Goal: Find specific page/section: Find specific page/section

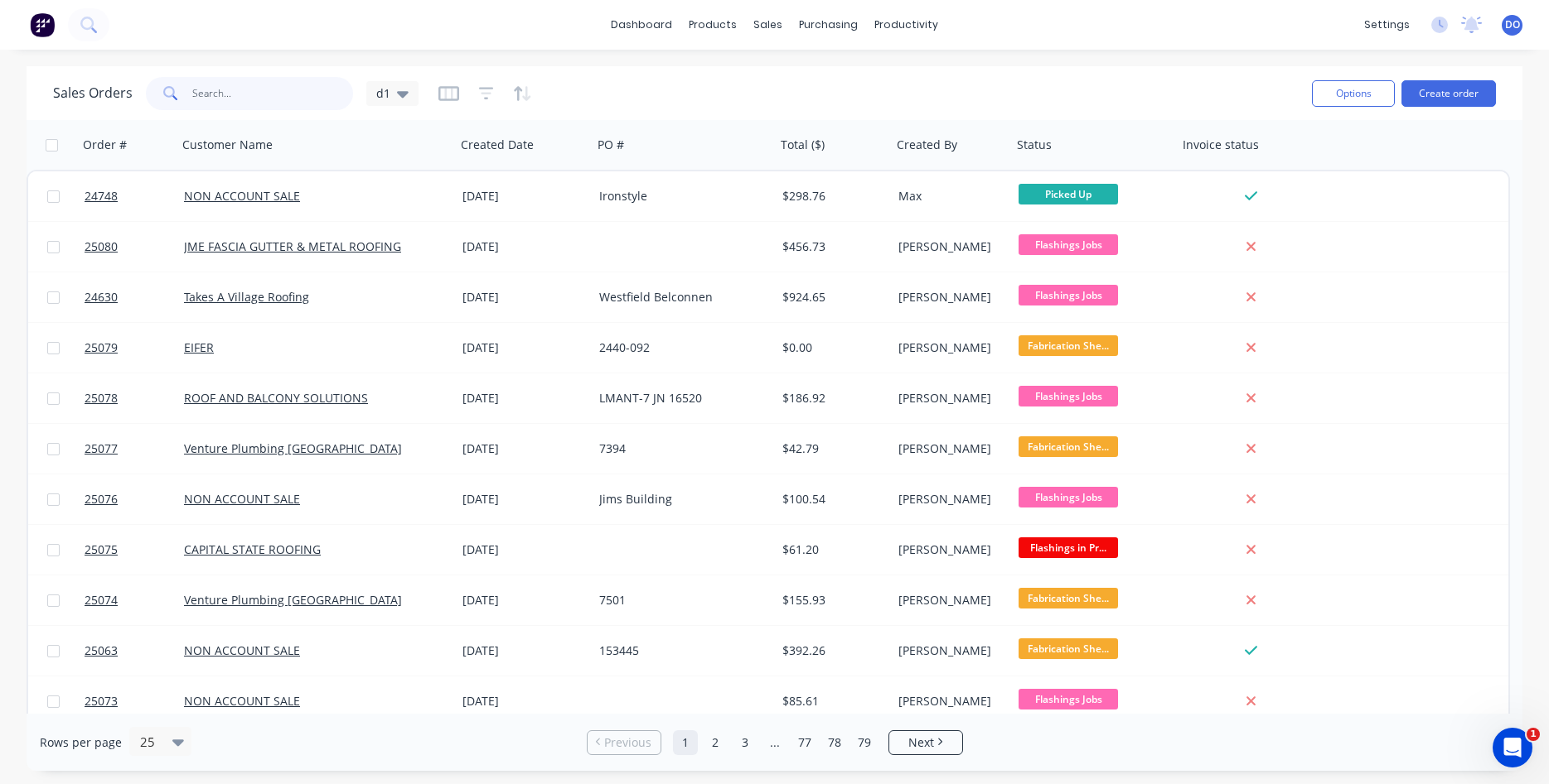
click at [239, 88] on input "text" at bounding box center [273, 94] width 161 height 33
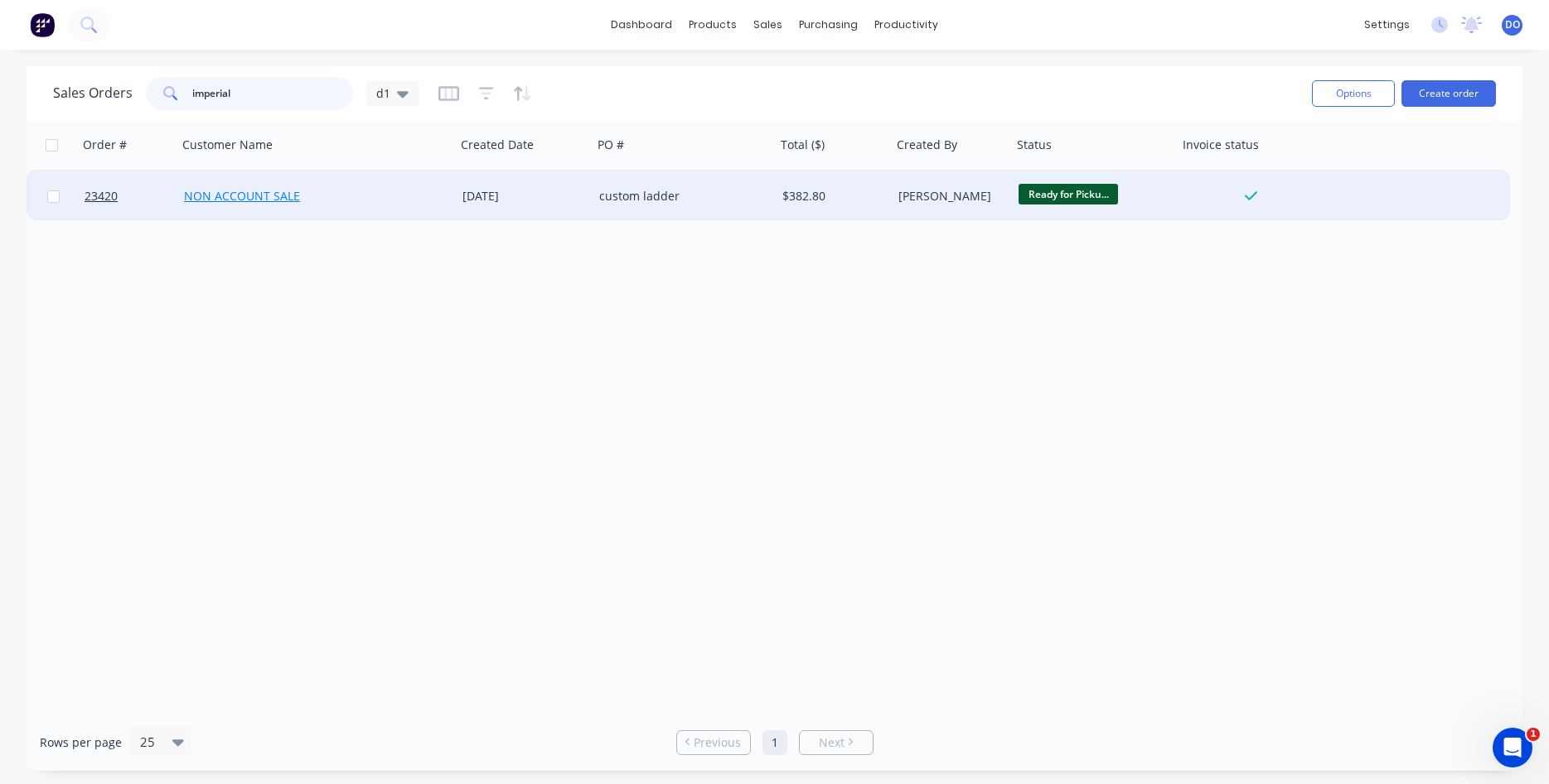
type input "imperial"
click at [263, 197] on link "NON ACCOUNT SALE" at bounding box center [242, 195] width 116 height 16
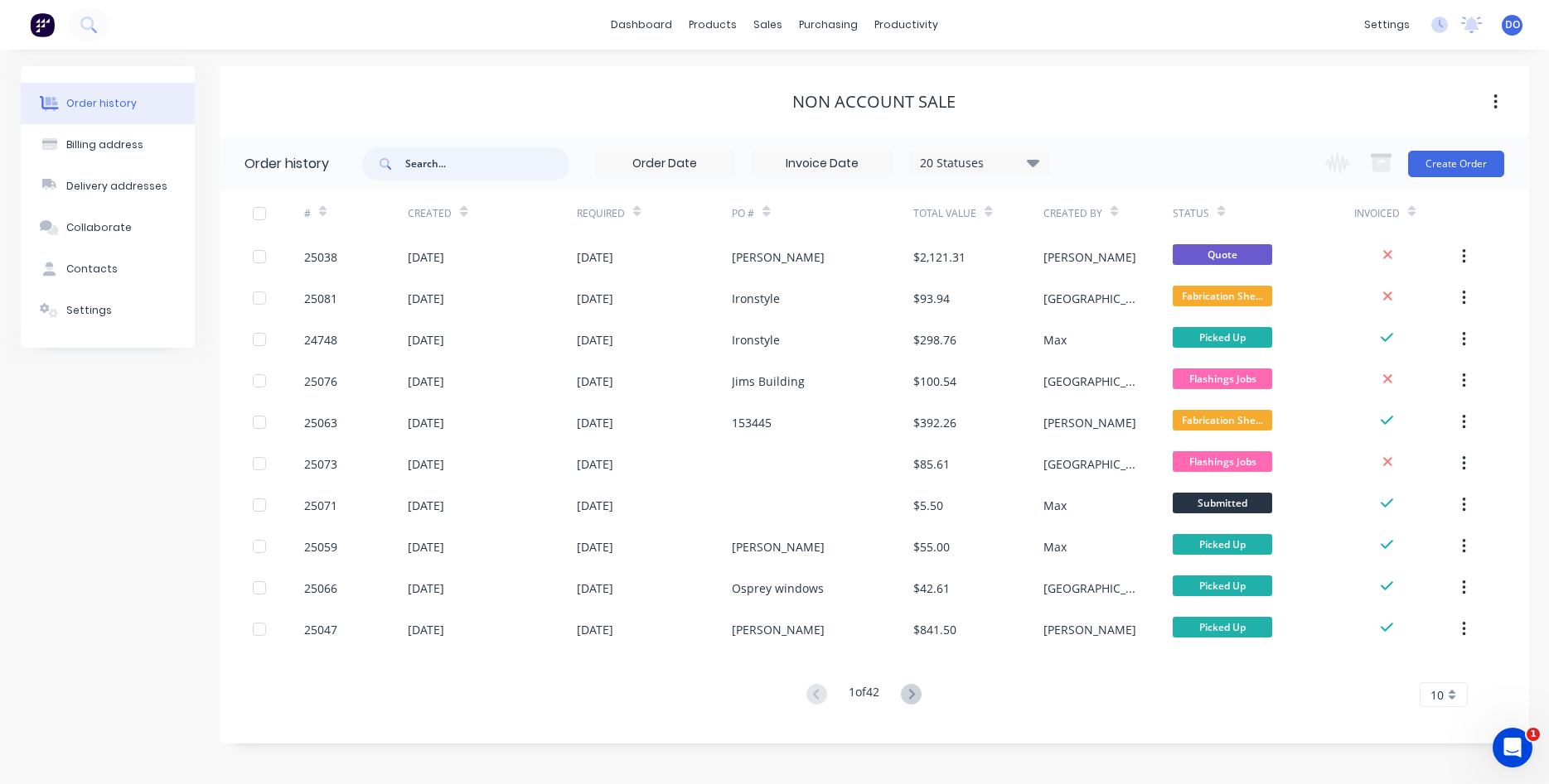
click at [461, 159] on input "text" at bounding box center [487, 164] width 164 height 33
click at [807, 80] on div "Sales Orders" at bounding box center [829, 80] width 68 height 15
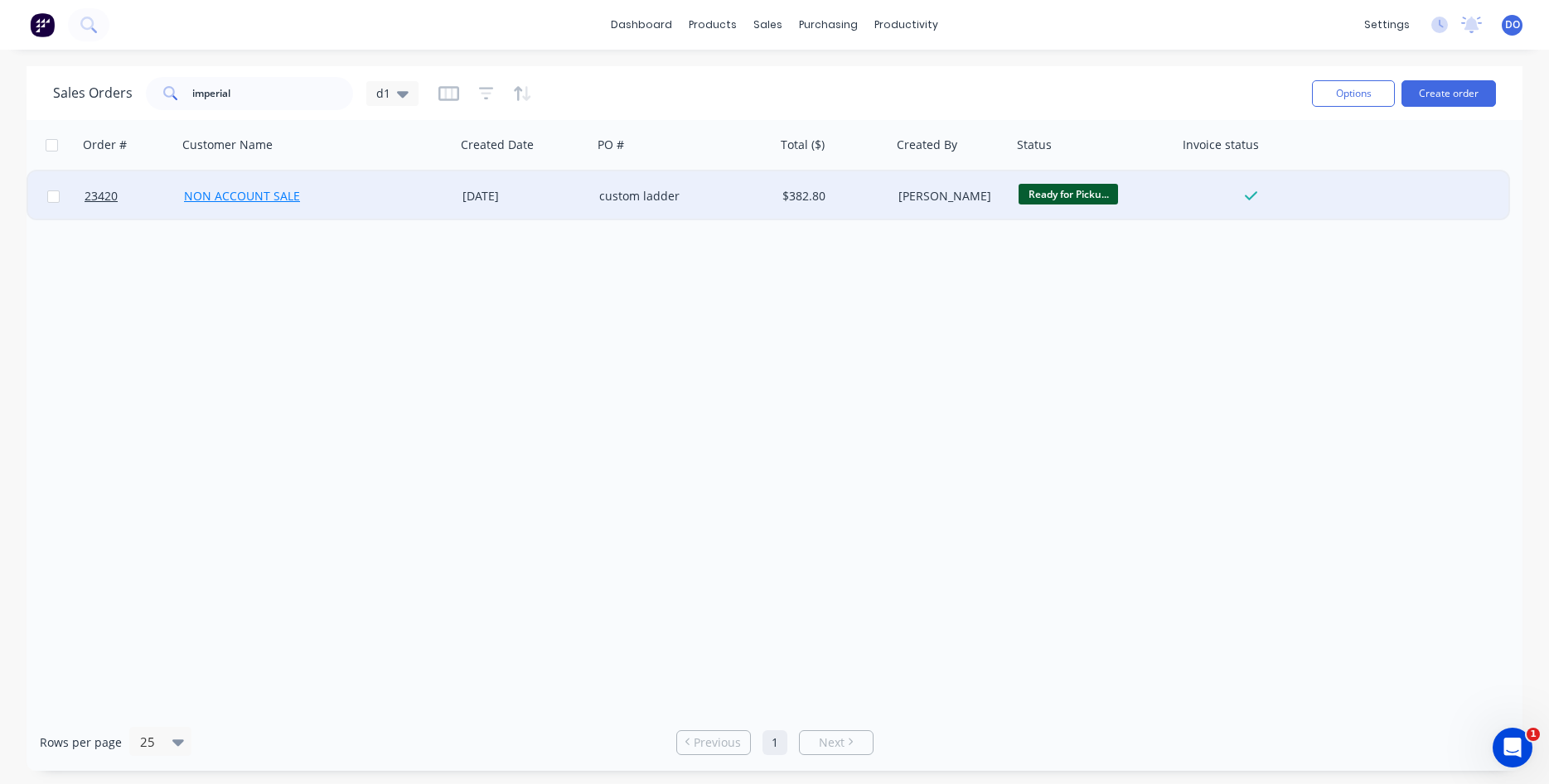
click at [239, 198] on link "NON ACCOUNT SALE" at bounding box center [242, 195] width 116 height 16
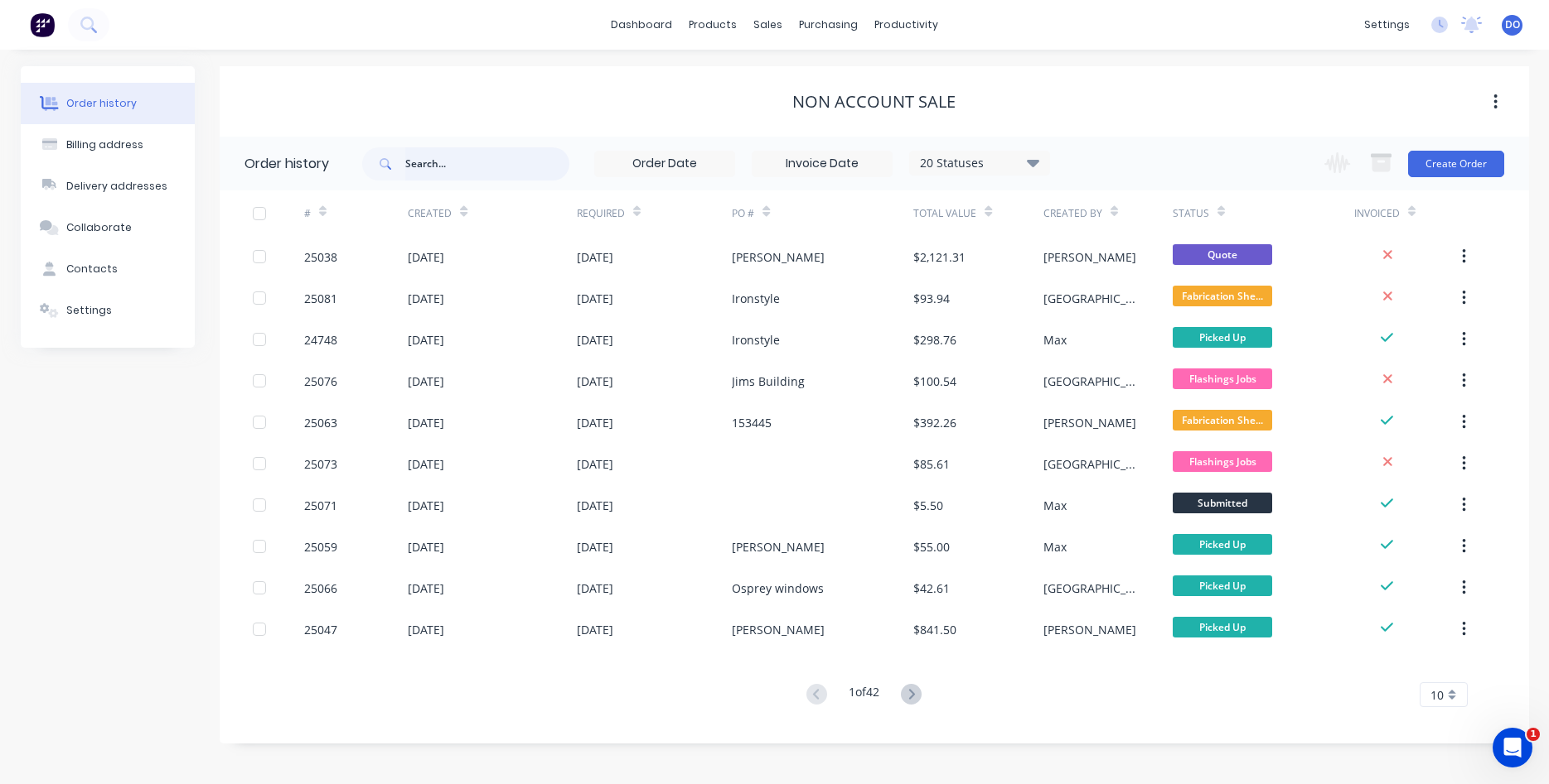
click at [466, 169] on input "text" at bounding box center [487, 164] width 164 height 33
type input "custom ladder"
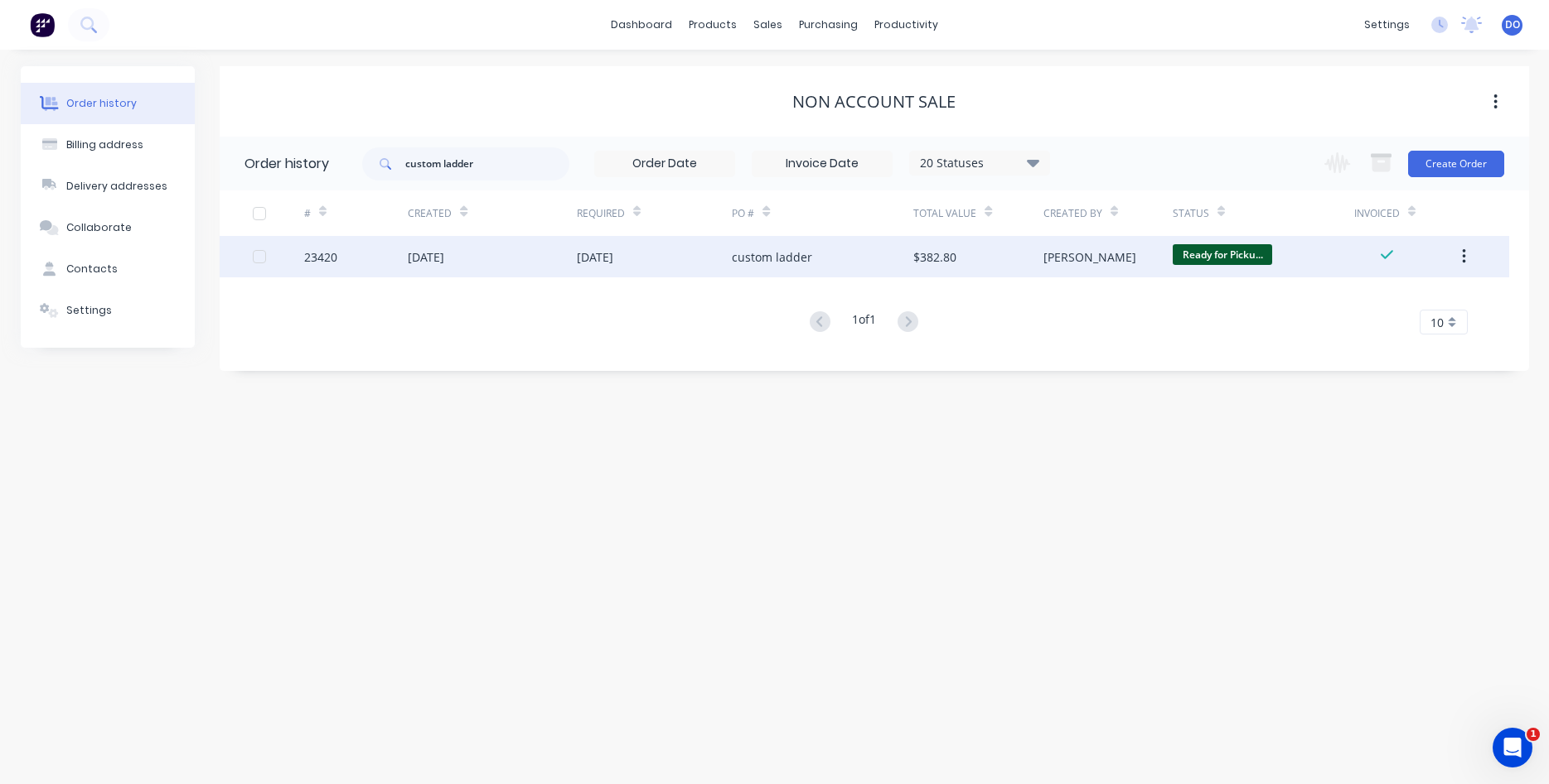
click at [444, 251] on div "[DATE]" at bounding box center [426, 257] width 37 height 17
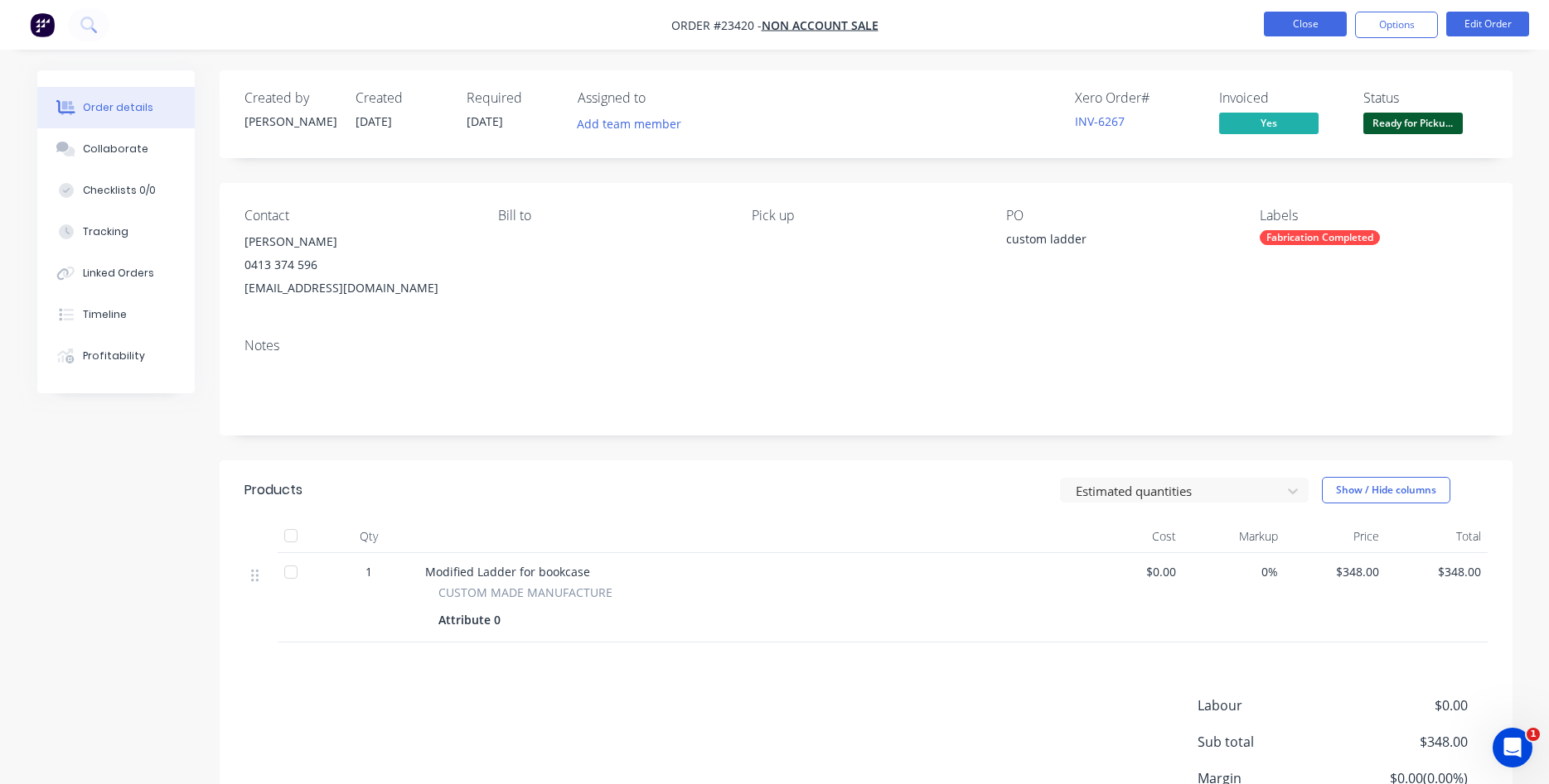
click at [1305, 18] on button "Close" at bounding box center [1306, 24] width 83 height 25
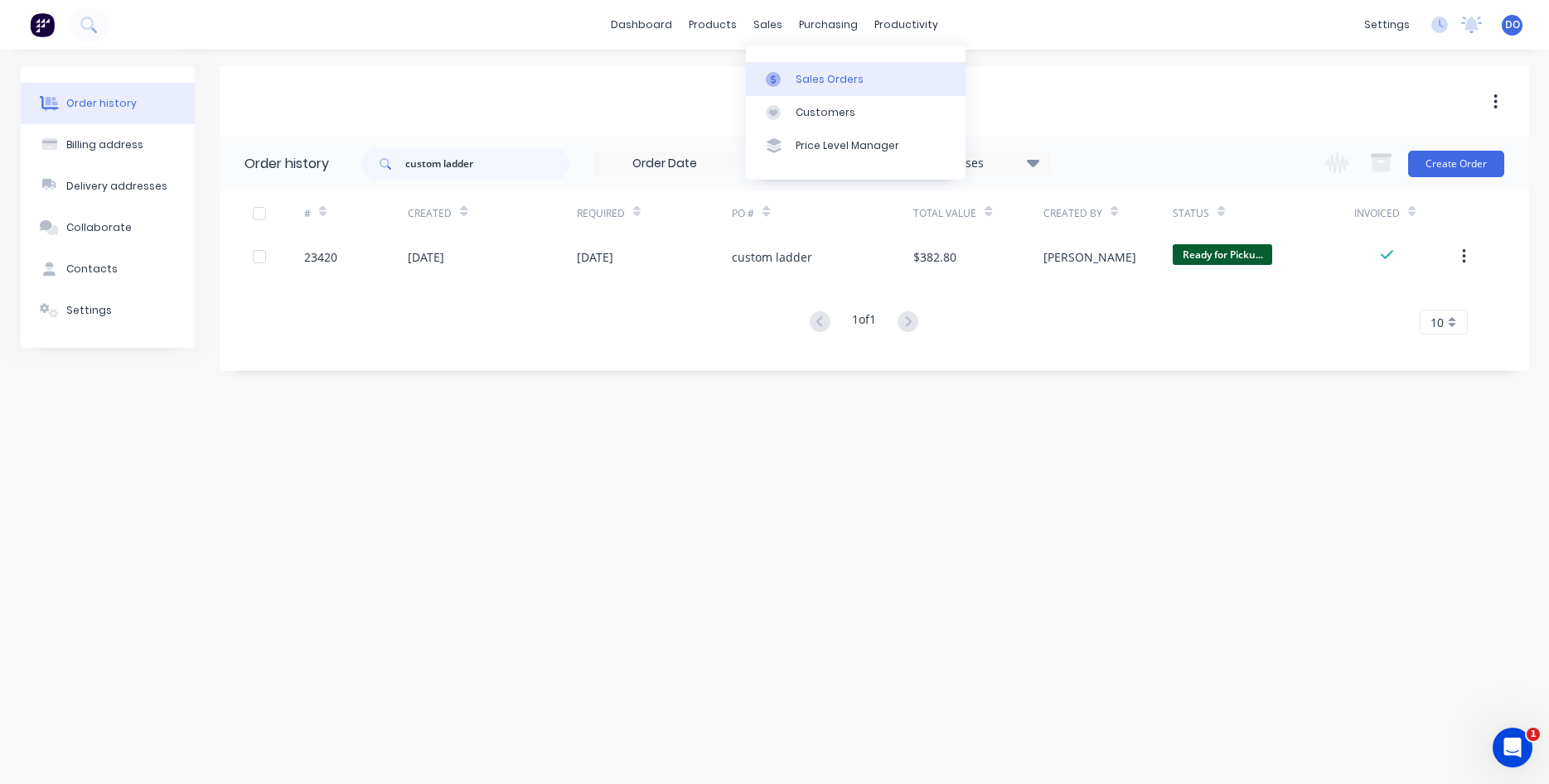
click at [814, 79] on div "Sales Orders" at bounding box center [829, 80] width 68 height 15
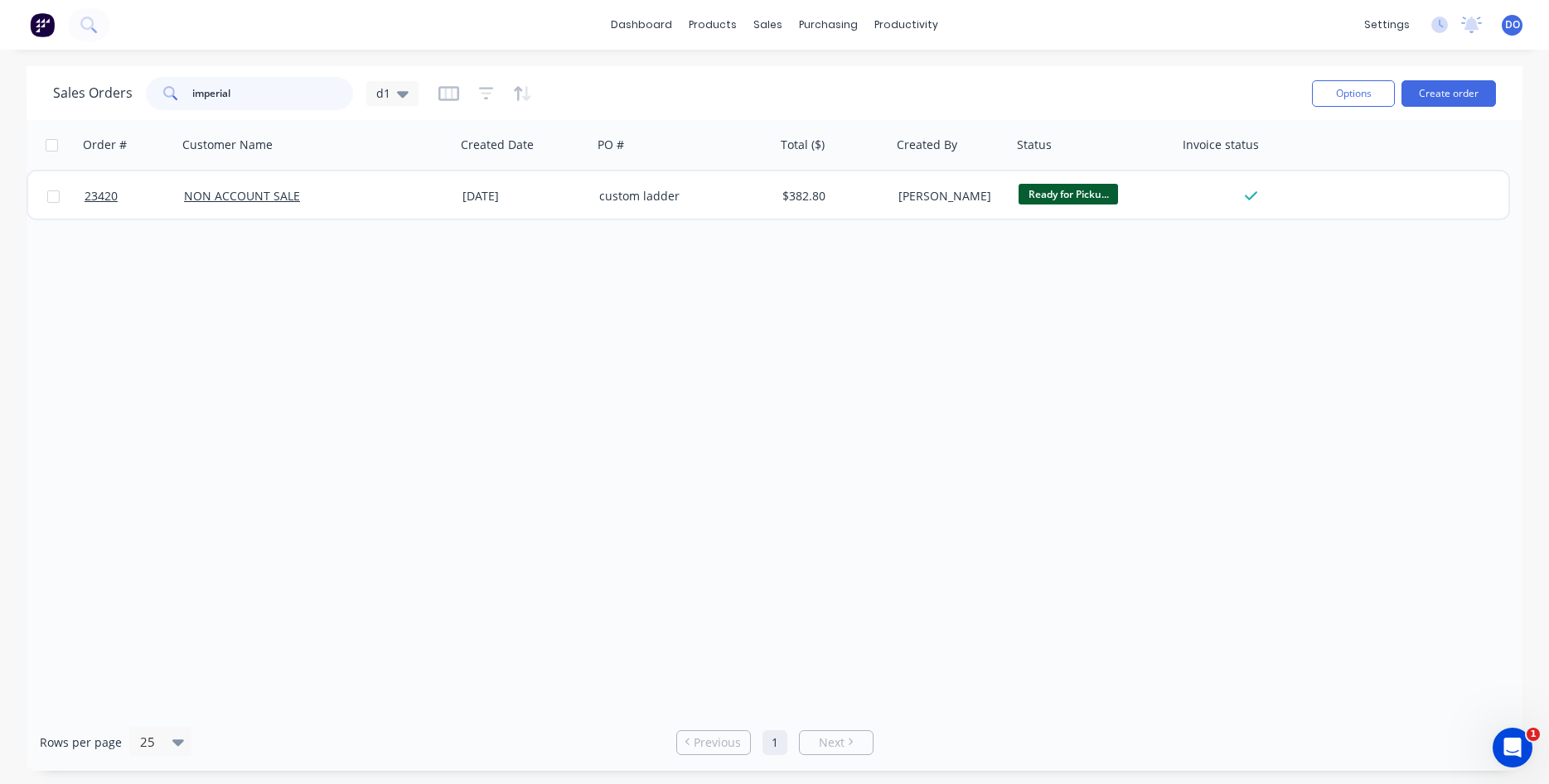
drag, startPoint x: 287, startPoint y: 92, endPoint x: 90, endPoint y: 86, distance: 197.1
click at [192, 86] on input "imperial" at bounding box center [273, 94] width 161 height 33
